Goal: Task Accomplishment & Management: Manage account settings

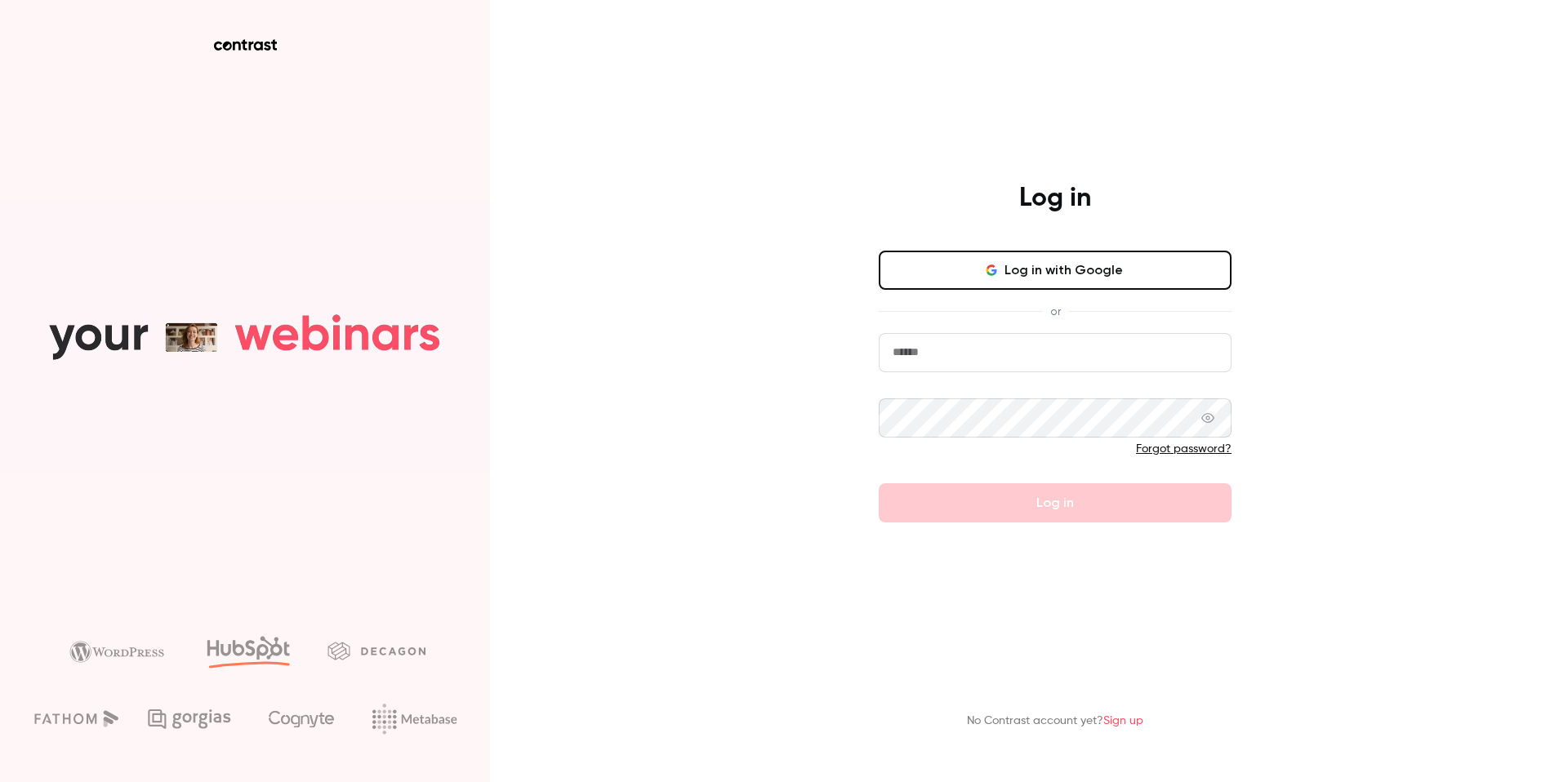
click at [1043, 266] on button "Log in with Google" at bounding box center [1056, 271] width 353 height 39
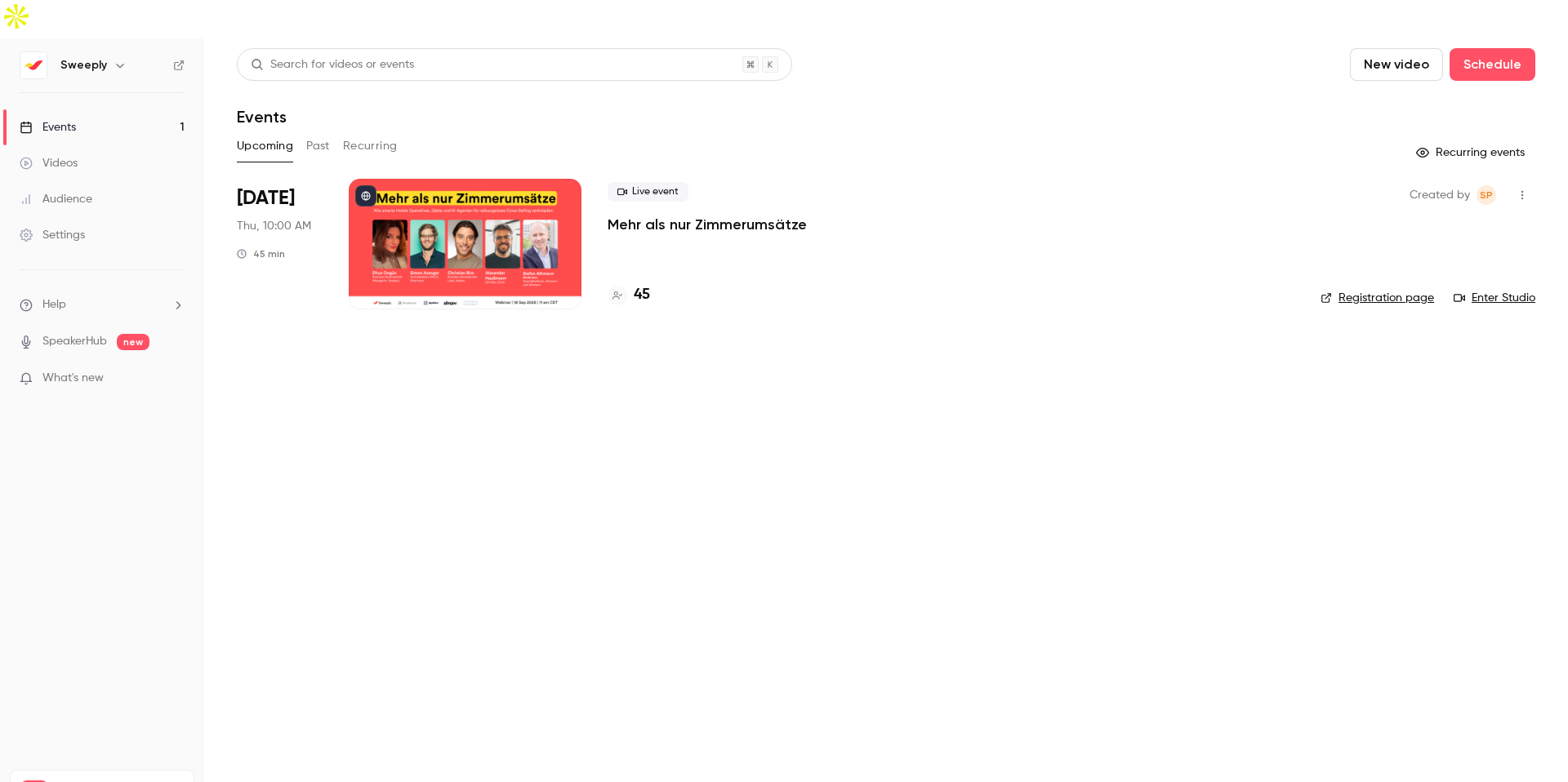
click at [75, 191] on div "Audience" at bounding box center [56, 199] width 73 height 16
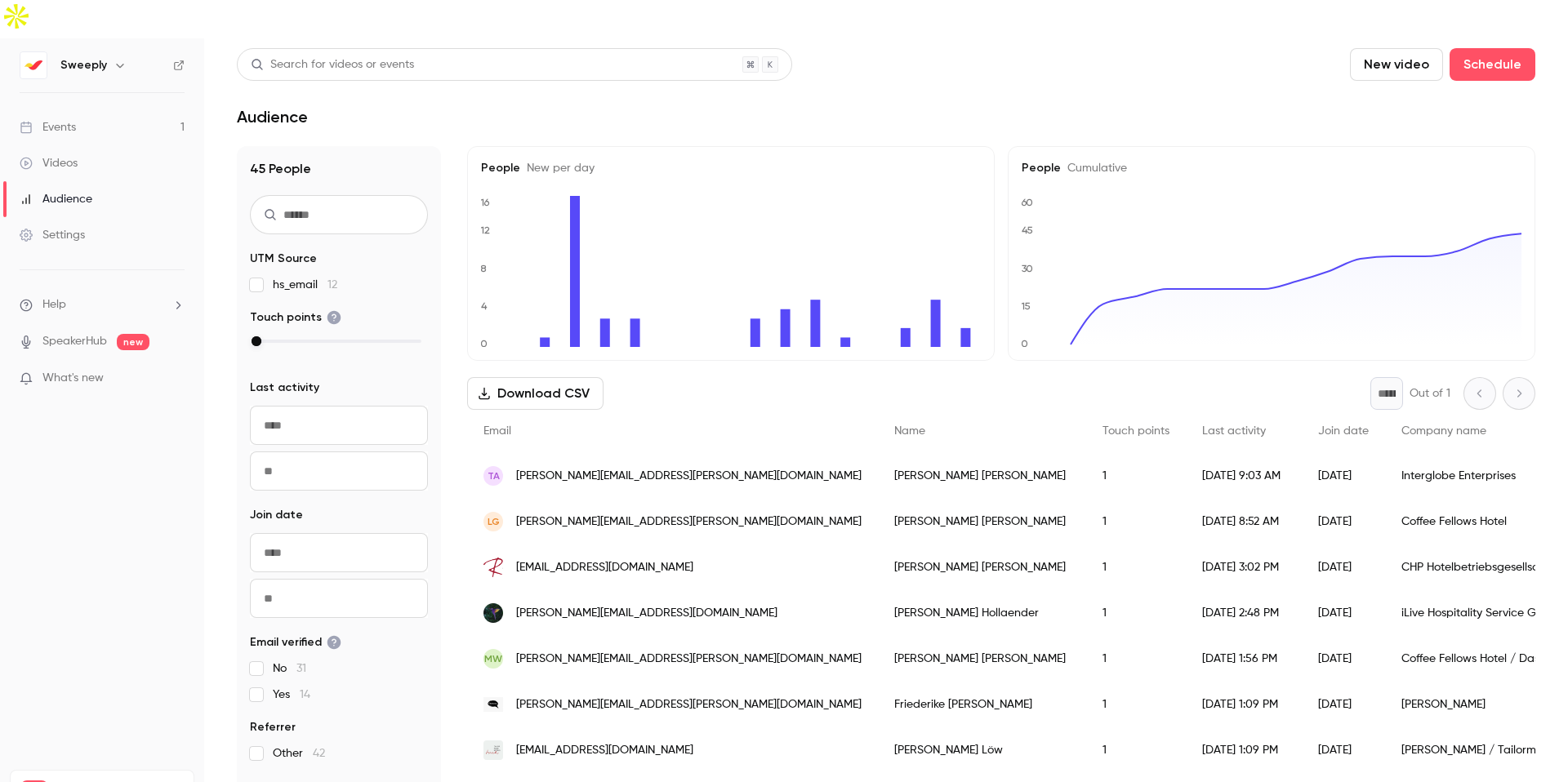
click at [68, 110] on link "Events 1" at bounding box center [102, 128] width 204 height 36
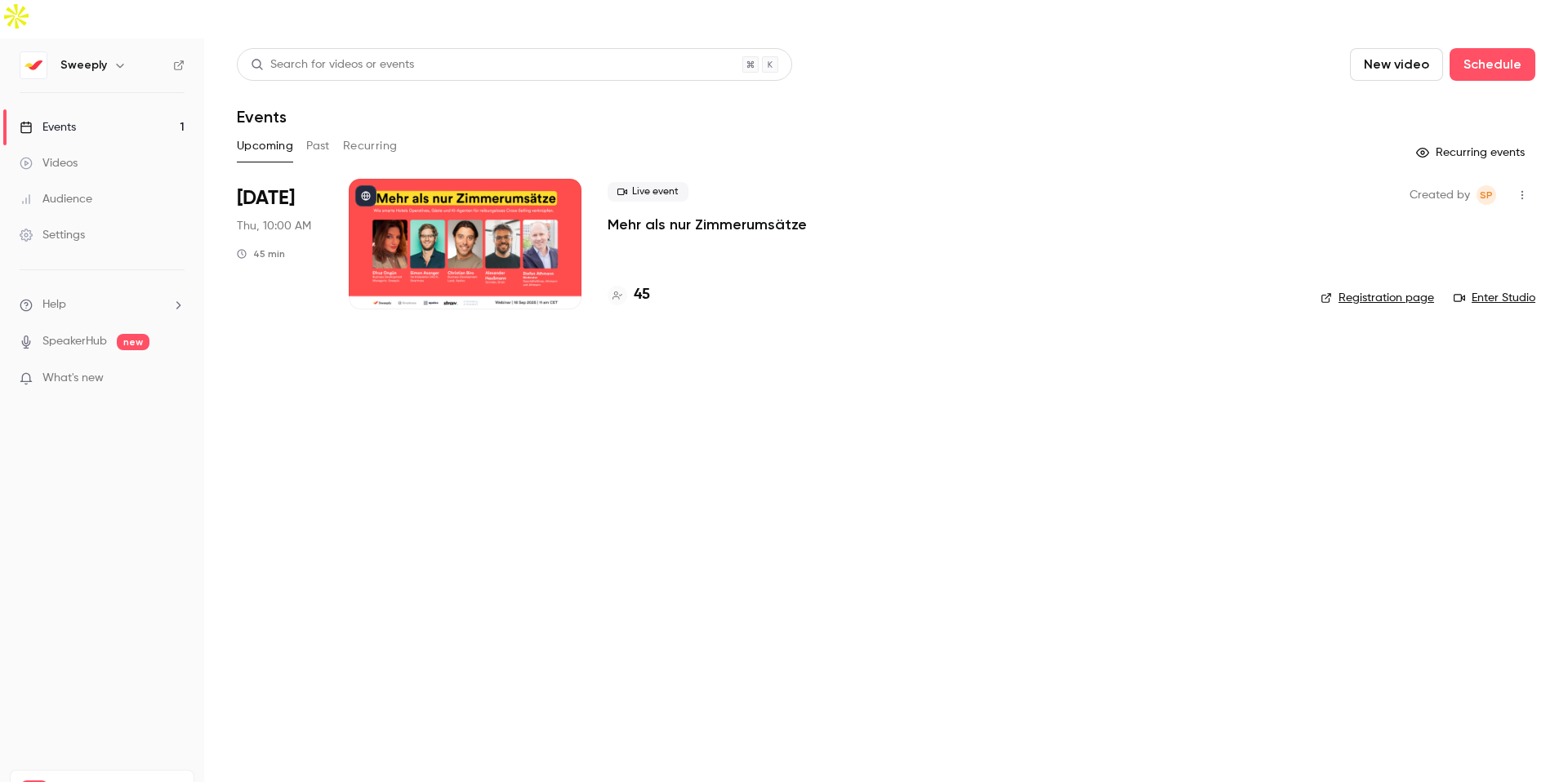
click at [86, 146] on link "Videos" at bounding box center [102, 164] width 204 height 36
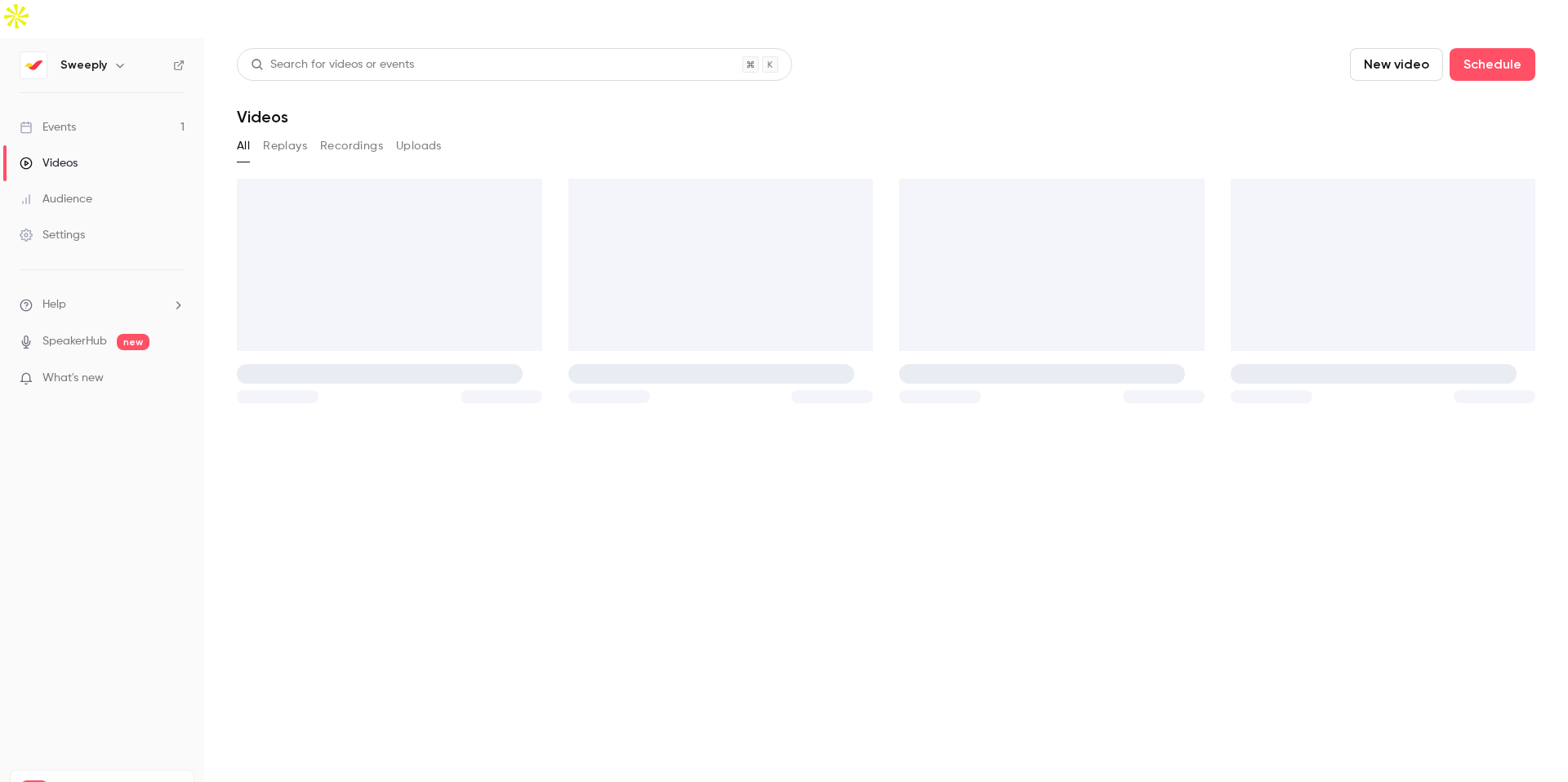
click at [96, 182] on link "Audience" at bounding box center [102, 200] width 204 height 36
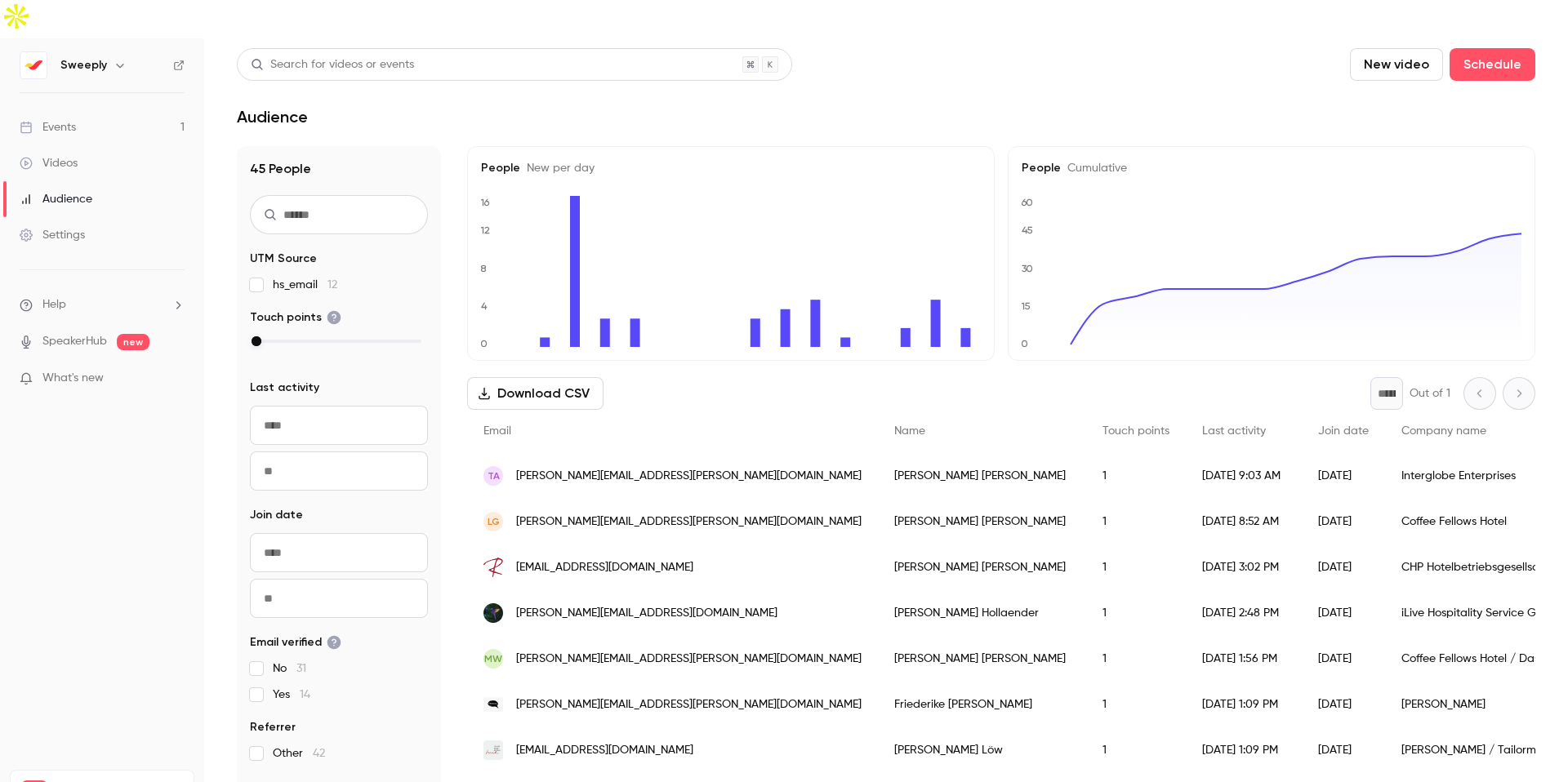
click at [81, 227] on div "Settings" at bounding box center [52, 235] width 65 height 16
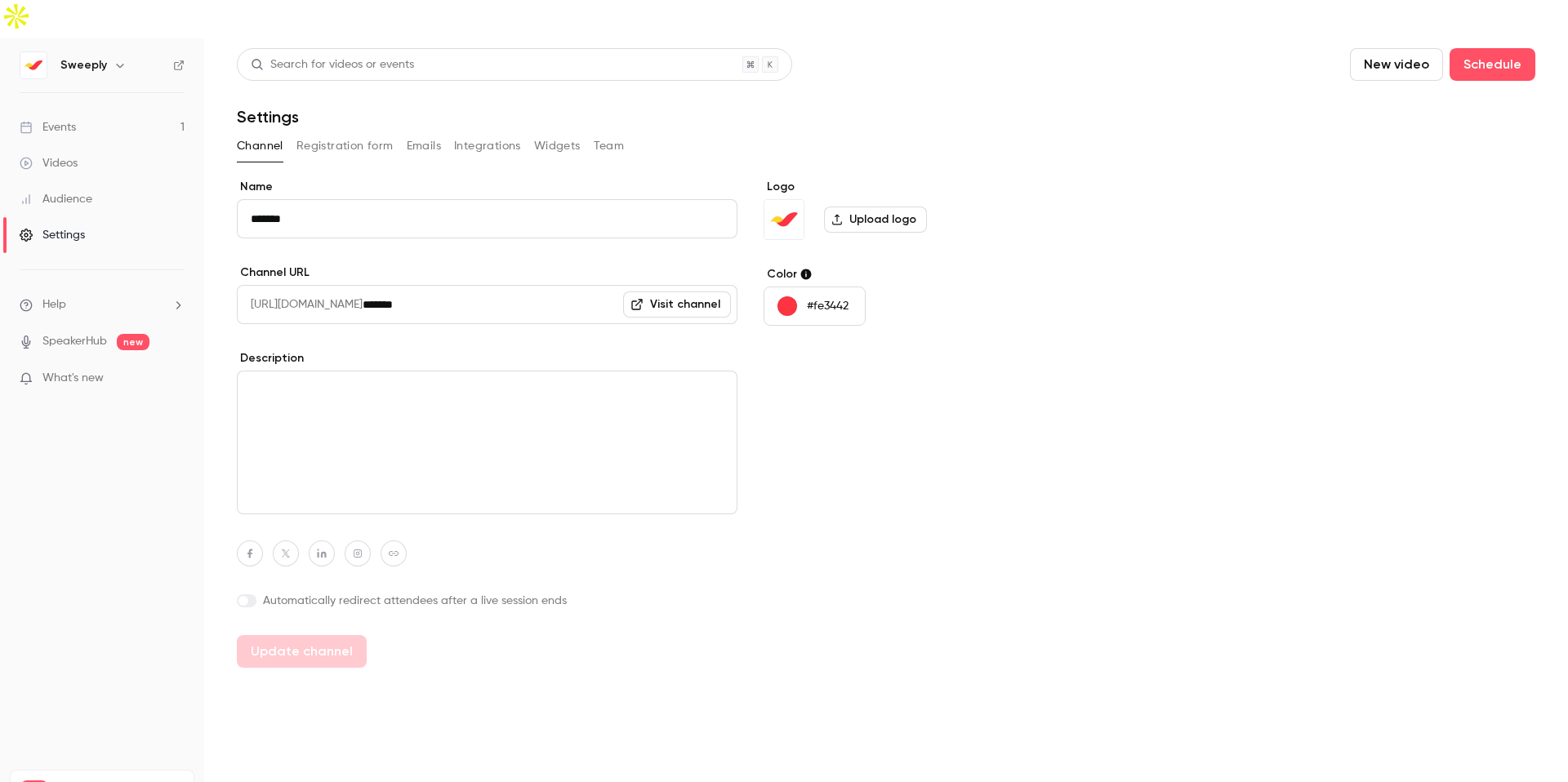
click at [82, 191] on div "Audience" at bounding box center [56, 199] width 73 height 16
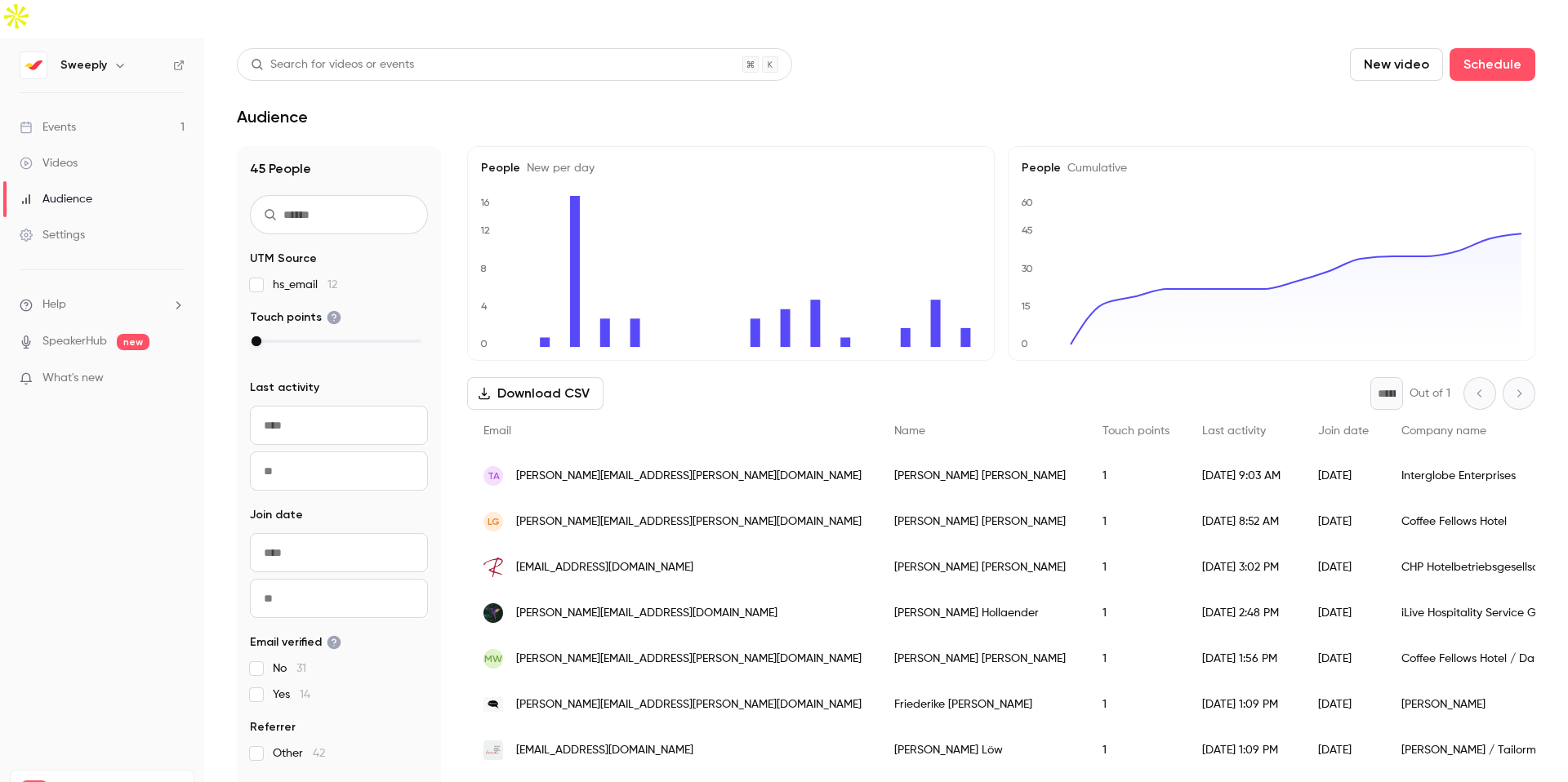
click at [87, 218] on link "Settings" at bounding box center [102, 236] width 204 height 36
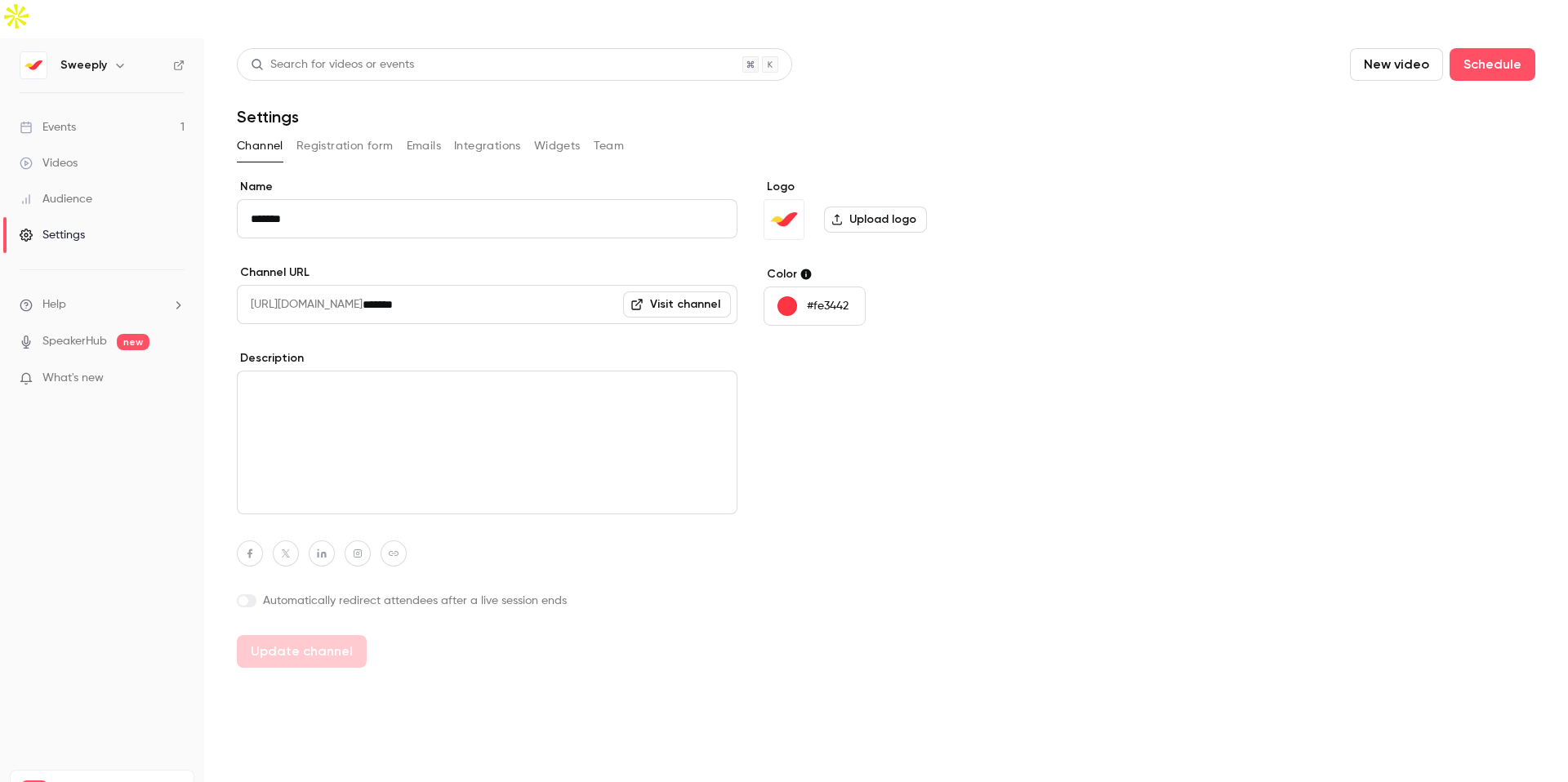
click at [58, 119] on div "Events" at bounding box center [48, 127] width 57 height 16
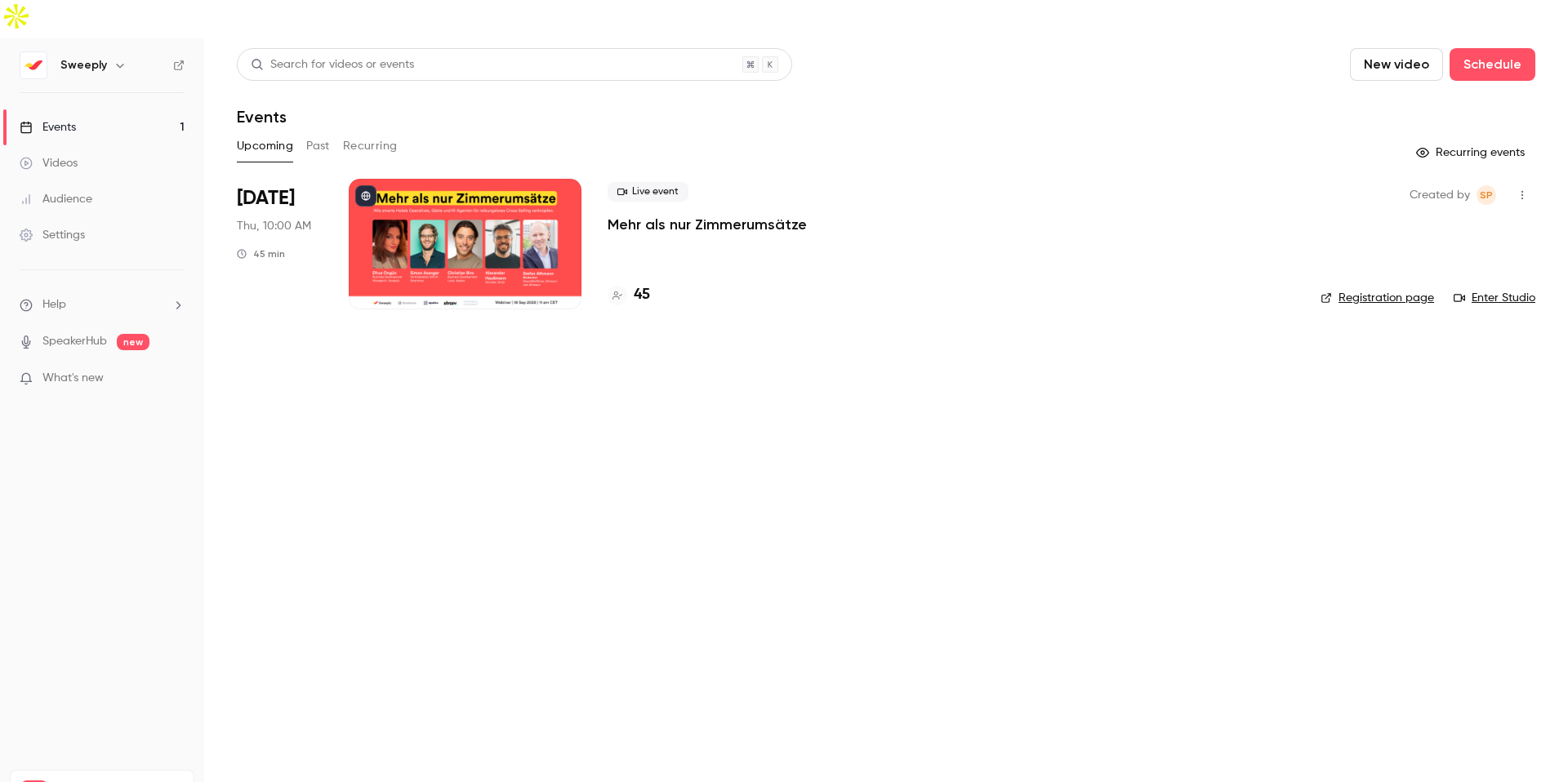
click at [513, 179] on div at bounding box center [465, 244] width 233 height 130
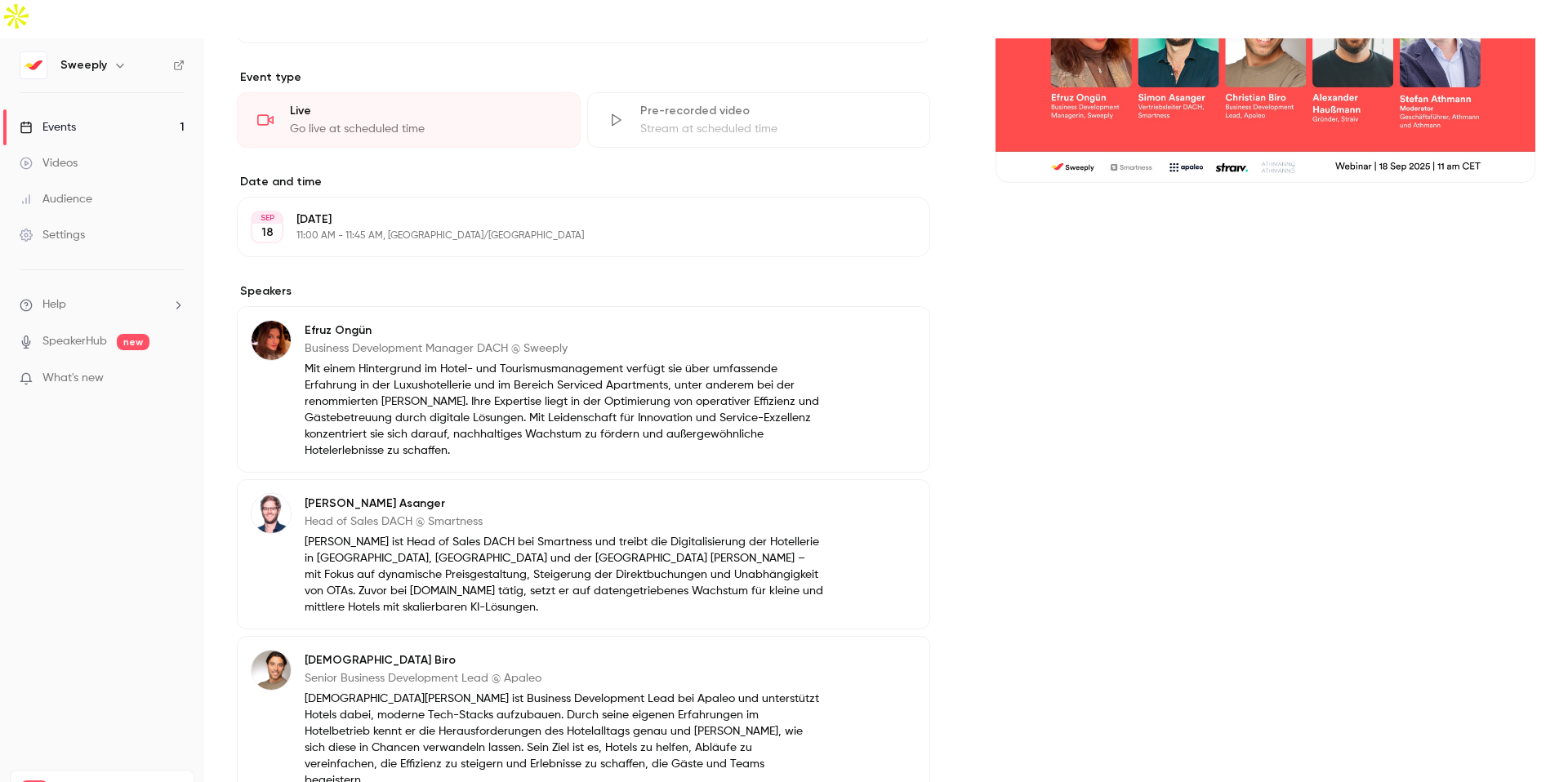
scroll to position [898, 0]
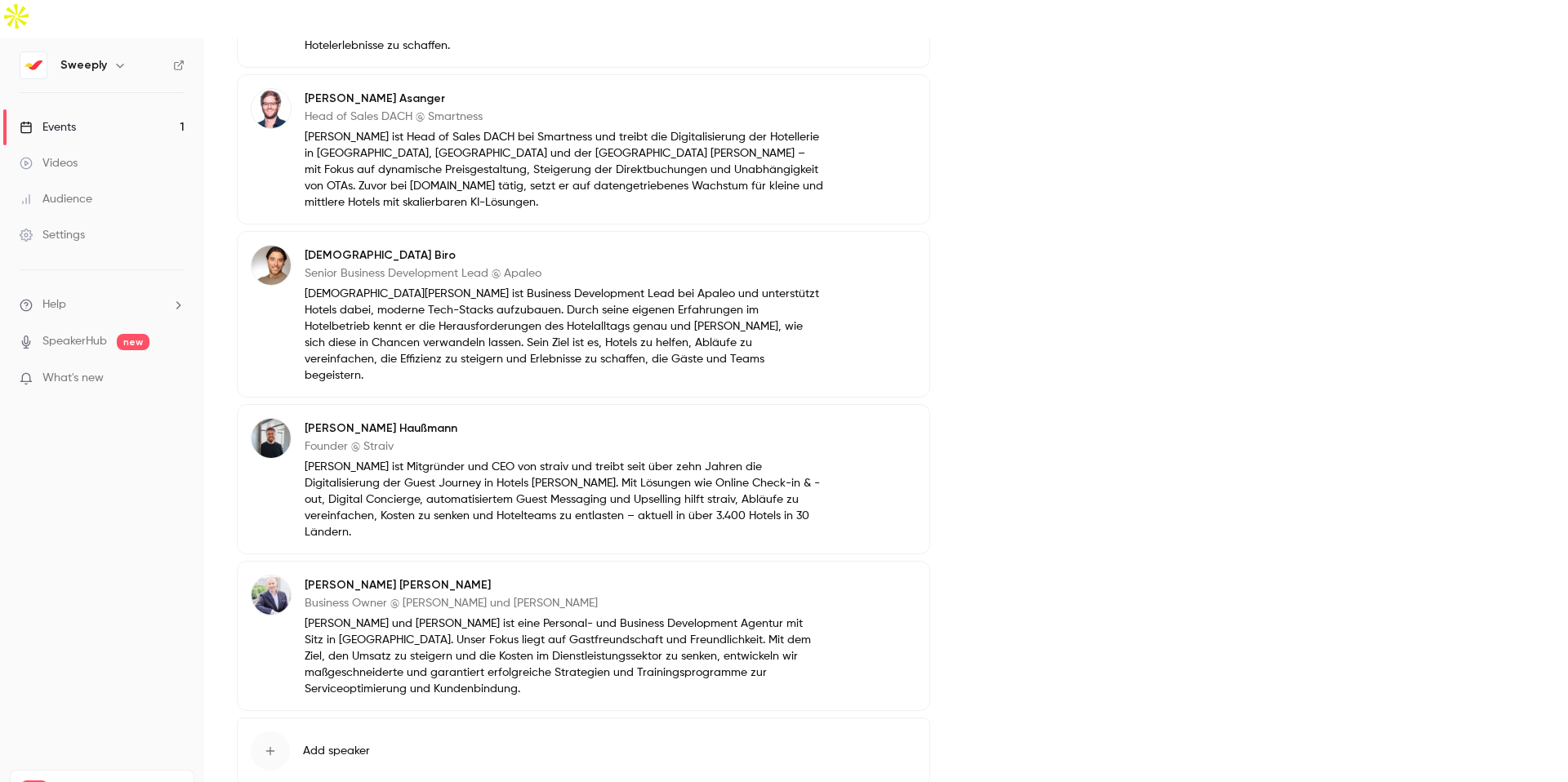
click at [488, 286] on p "[DEMOGRAPHIC_DATA][PERSON_NAME] ist Business Development Lead bei Apaleo und un…" at bounding box center [565, 335] width 519 height 98
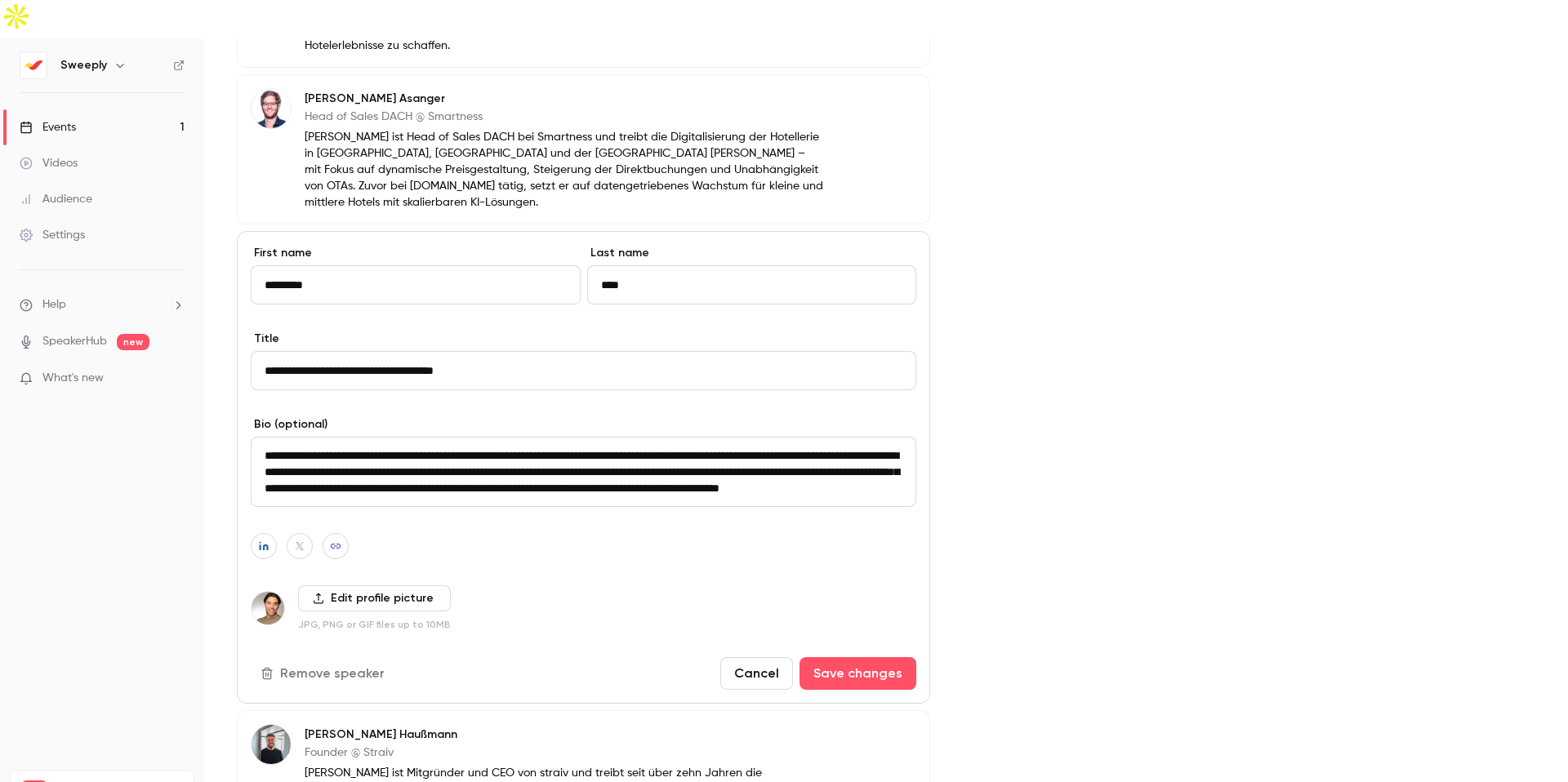
click at [553, 437] on textarea "**********" at bounding box center [584, 472] width 666 height 70
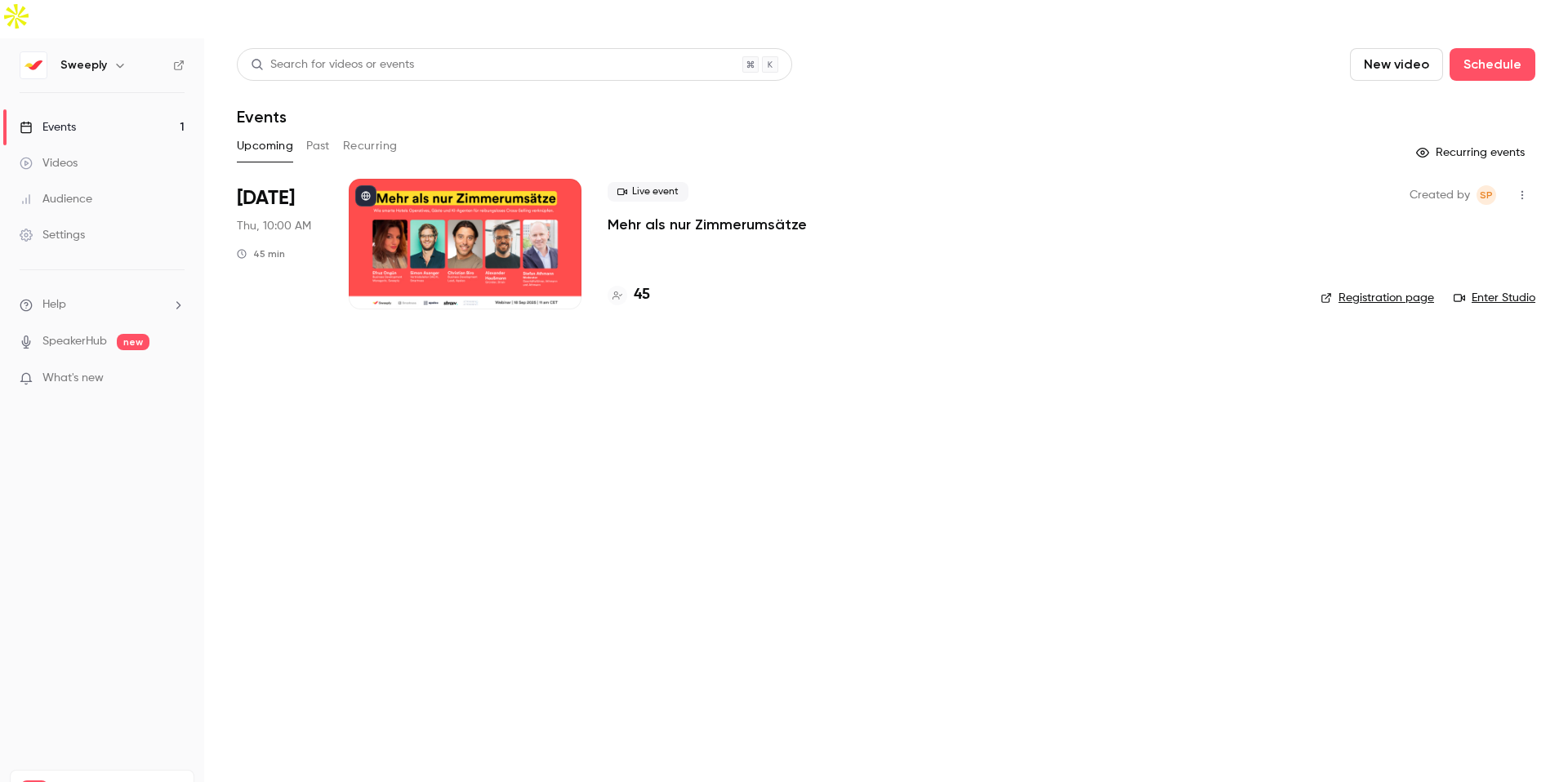
click at [516, 196] on div at bounding box center [465, 244] width 233 height 130
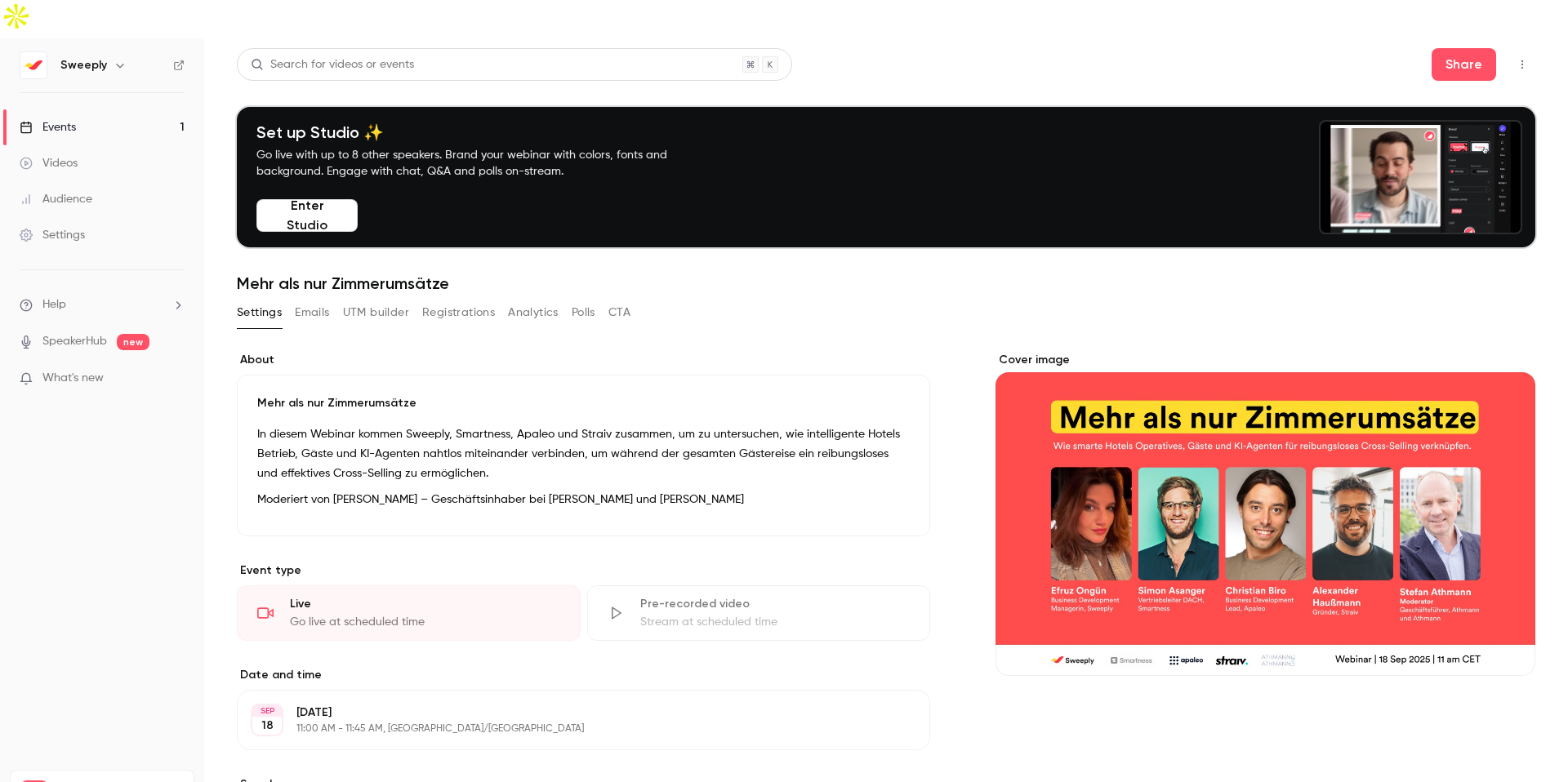
click at [1362, 488] on div "Cover image" at bounding box center [1266, 514] width 540 height 324
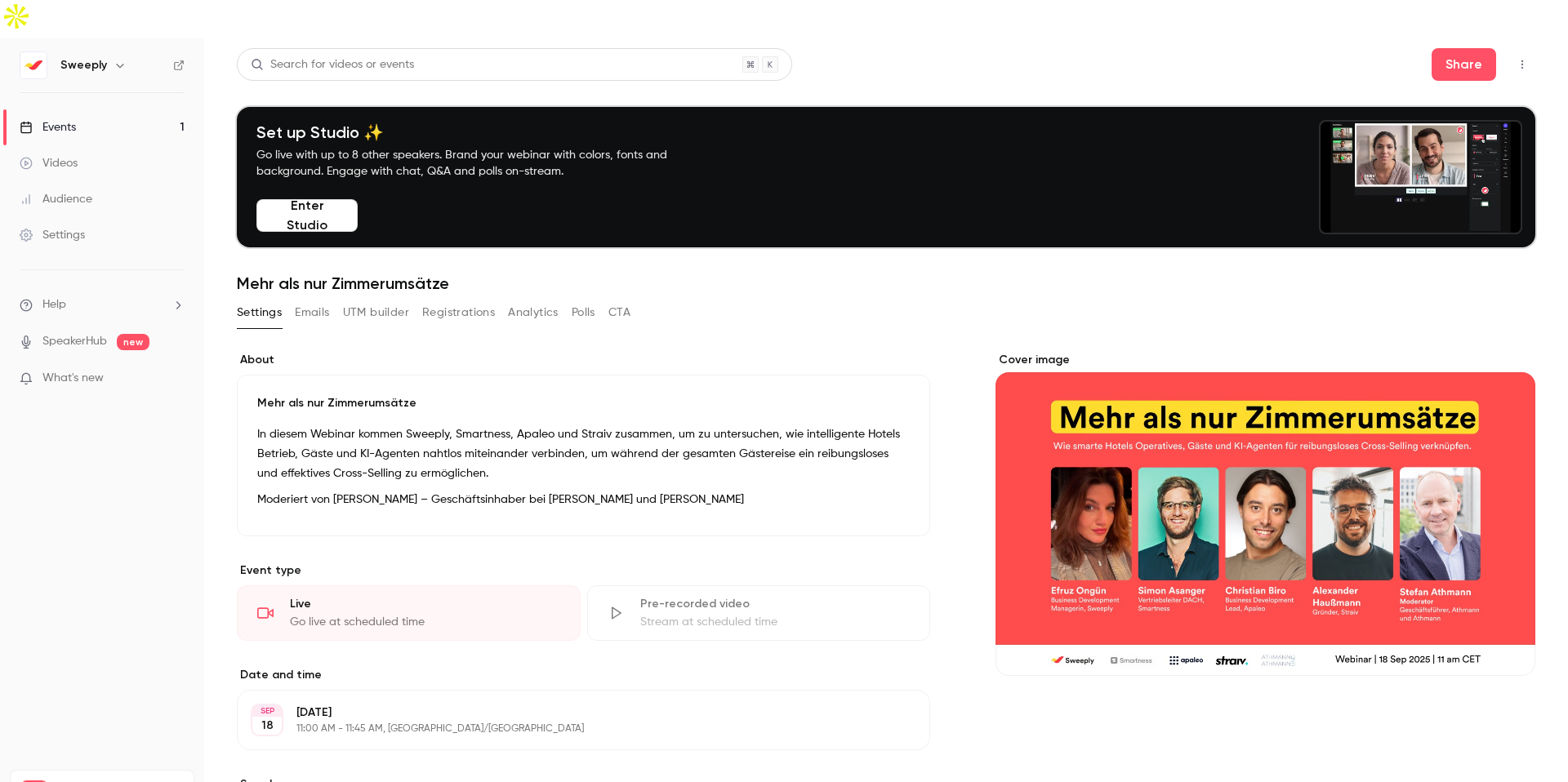
click at [0, 0] on input "Cover image" at bounding box center [0, 0] width 0 height 0
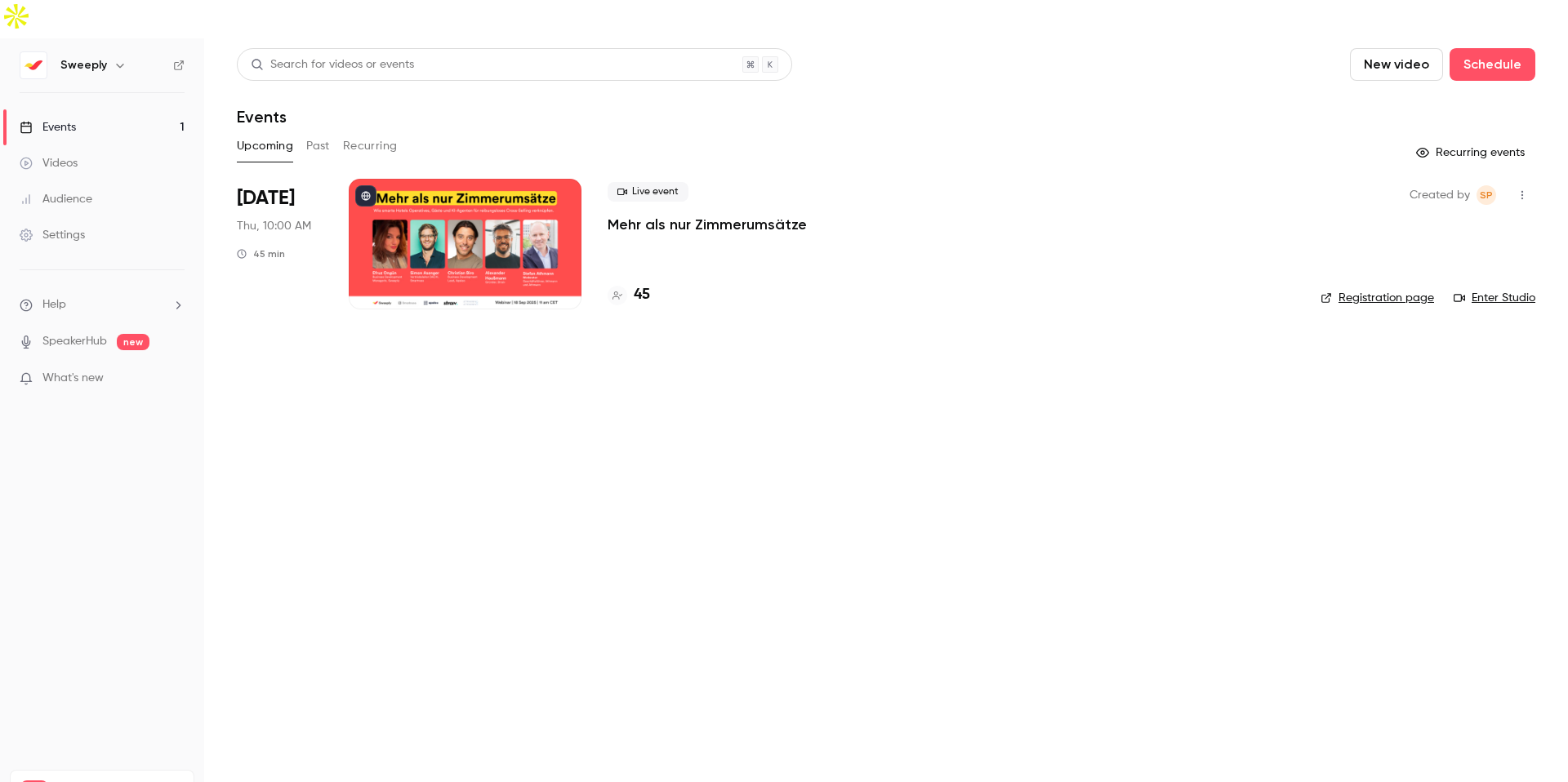
click at [1397, 290] on link "Registration page" at bounding box center [1377, 297] width 113 height 16
